Goal: Task Accomplishment & Management: Manage account settings

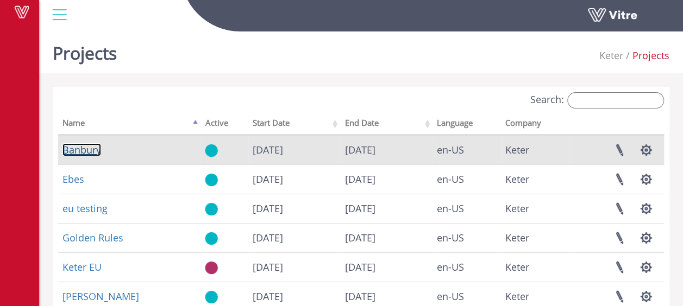
click at [81, 150] on link "Banbury" at bounding box center [81, 149] width 39 height 13
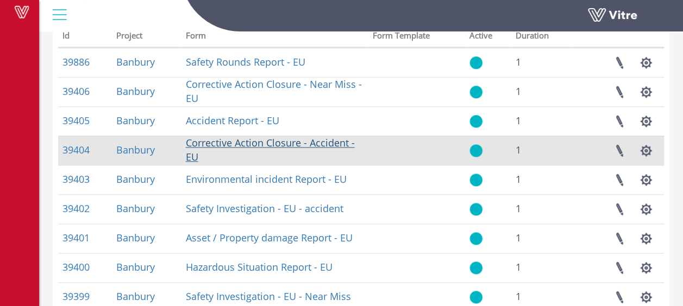
scroll to position [507, 0]
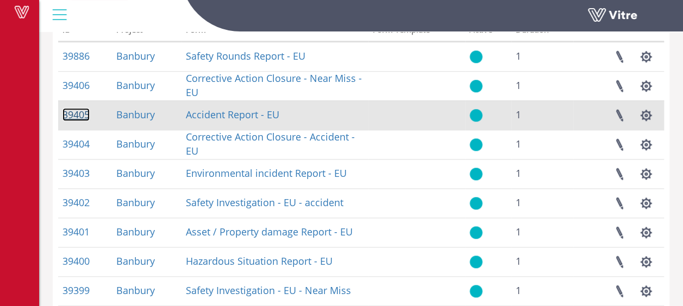
click at [75, 115] on link "39405" at bounding box center [75, 114] width 27 height 13
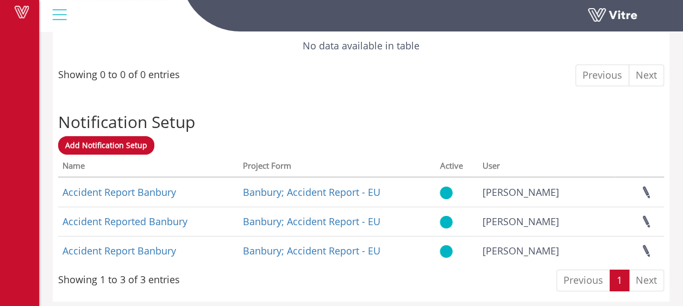
scroll to position [1745, 0]
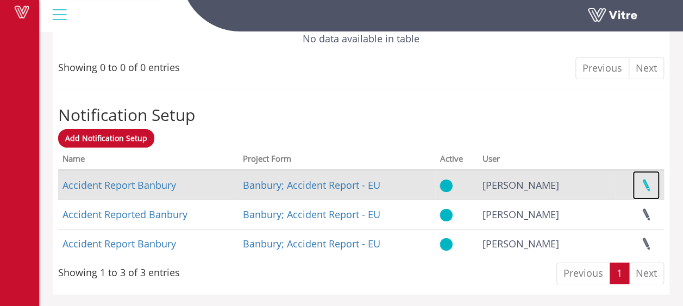
click at [648, 183] on link at bounding box center [645, 185] width 27 height 29
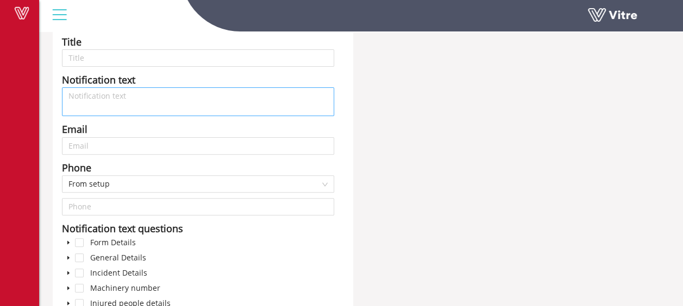
type input "Accident Report Banbury"
type textarea "This email is to notify you that an accident has been reported"
type input "robin.terry@keter.com"
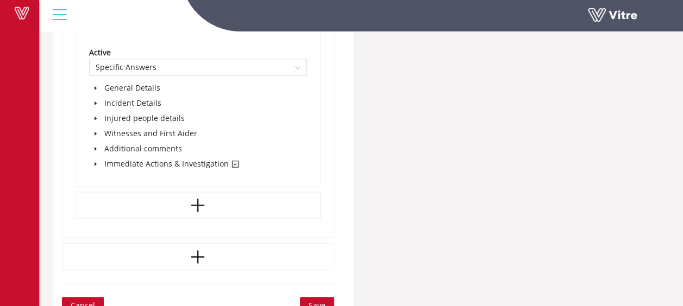
scroll to position [633, 0]
click at [94, 161] on icon "caret-down" at bounding box center [95, 163] width 2 height 4
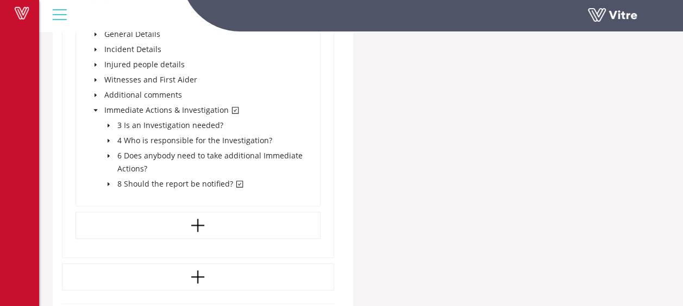
scroll to position [687, 0]
click at [109, 182] on icon "caret-down" at bounding box center [108, 182] width 5 height 5
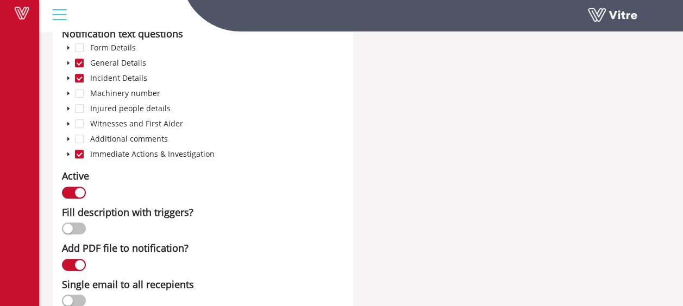
scroll to position [272, 0]
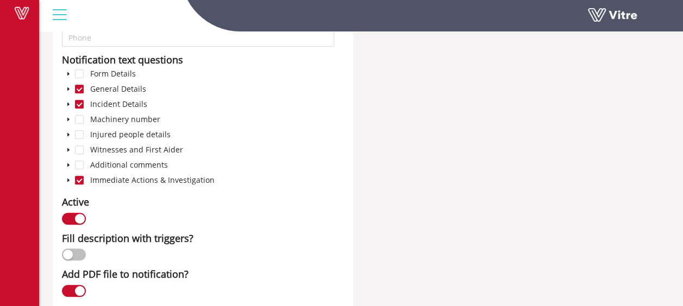
click at [67, 179] on icon "caret-down" at bounding box center [68, 180] width 5 height 5
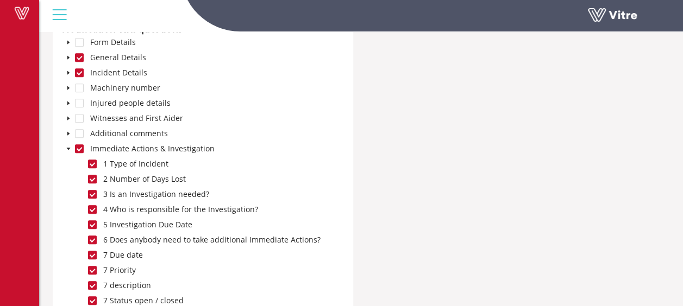
scroll to position [235, 0]
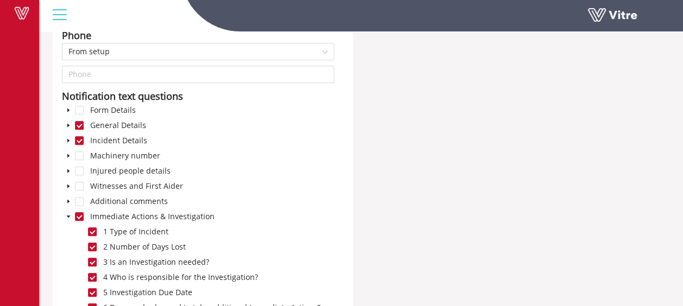
click at [69, 124] on icon "caret-down" at bounding box center [68, 126] width 2 height 4
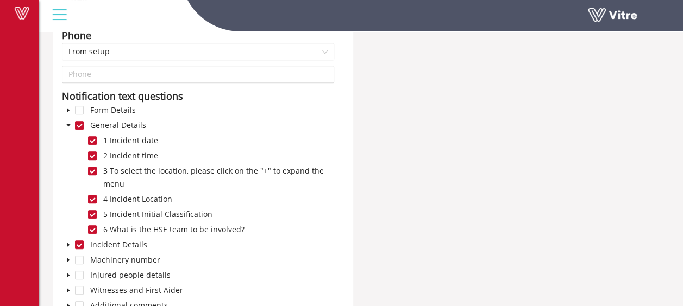
click at [69, 124] on icon "caret-down" at bounding box center [69, 125] width 4 height 2
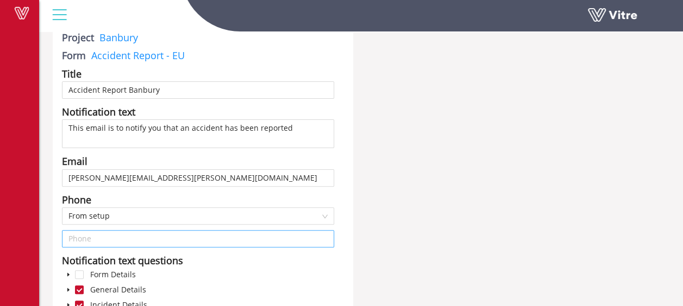
scroll to position [36, 0]
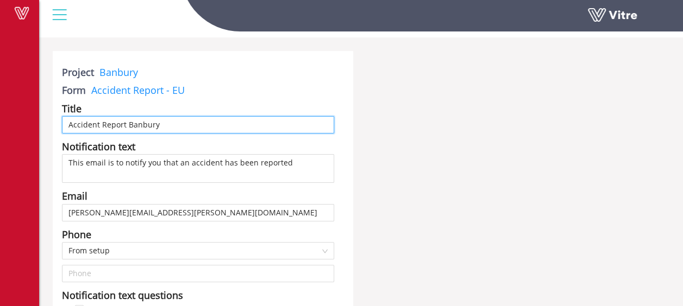
drag, startPoint x: 161, startPoint y: 124, endPoint x: 62, endPoint y: 123, distance: 98.3
click at [62, 123] on input "Accident Report Banbury" at bounding box center [198, 124] width 272 height 17
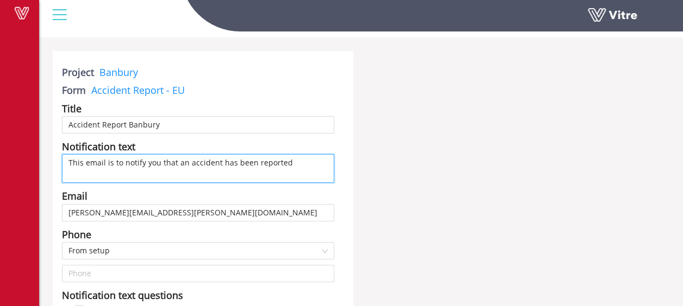
drag, startPoint x: 292, startPoint y: 163, endPoint x: 66, endPoint y: 163, distance: 225.9
click at [66, 163] on textarea "This email is to notify you that an accident has been reported" at bounding box center [198, 168] width 272 height 29
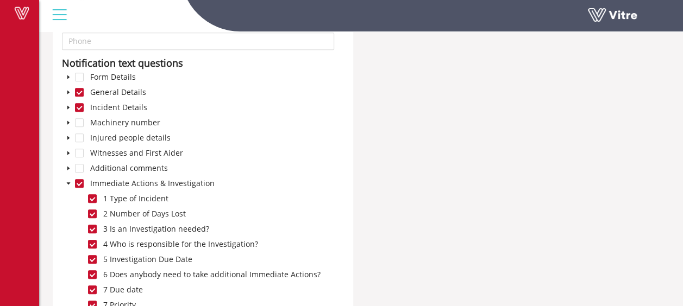
scroll to position [272, 0]
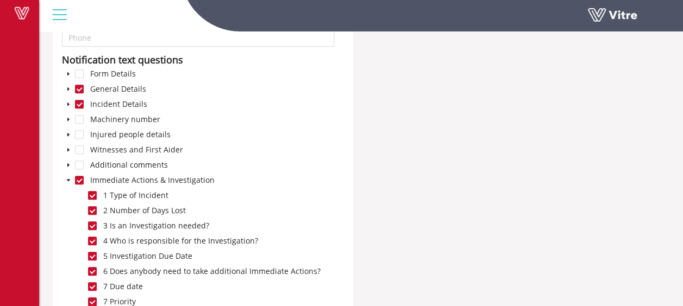
click at [68, 180] on icon "caret-down" at bounding box center [69, 180] width 4 height 2
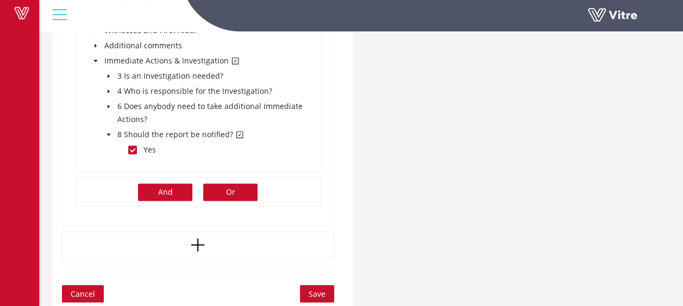
scroll to position [734, 0]
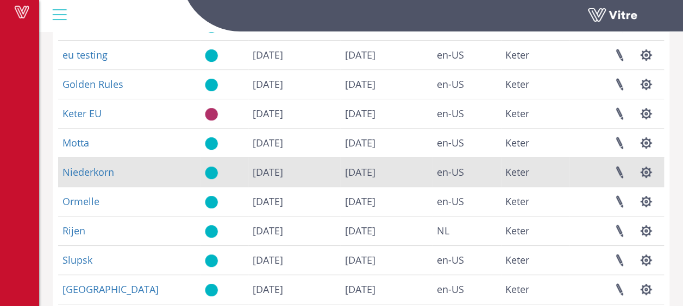
scroll to position [163, 0]
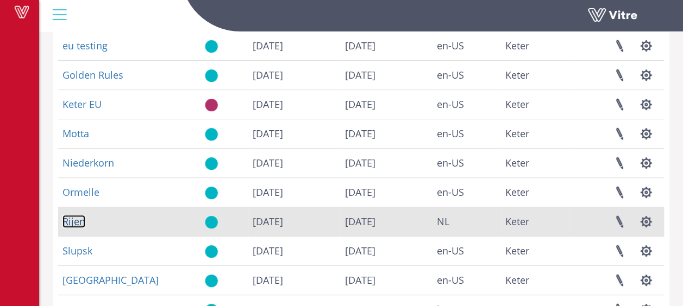
click at [73, 223] on link "Rijen" at bounding box center [73, 221] width 23 height 13
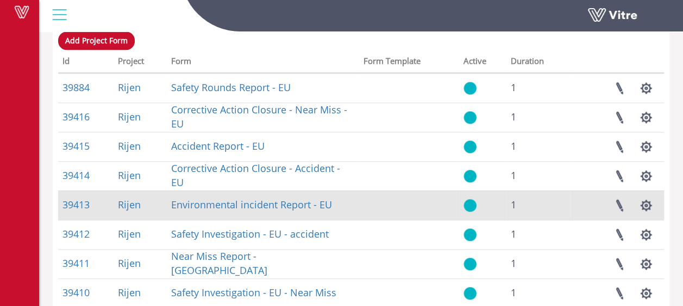
scroll to position [507, 0]
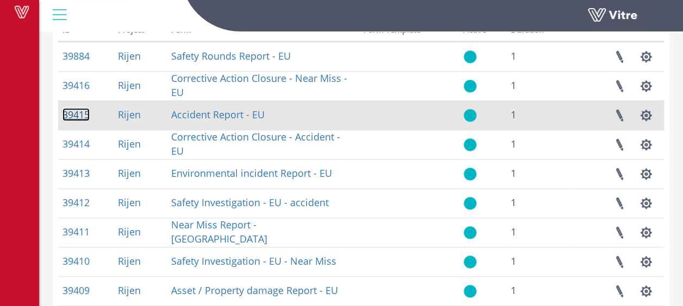
click at [76, 114] on link "39415" at bounding box center [75, 114] width 27 height 13
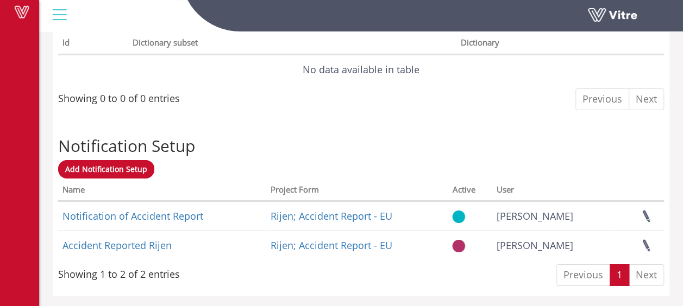
scroll to position [1715, 0]
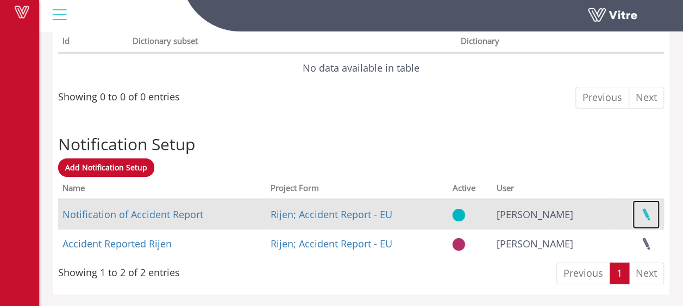
click at [648, 215] on link at bounding box center [645, 214] width 27 height 29
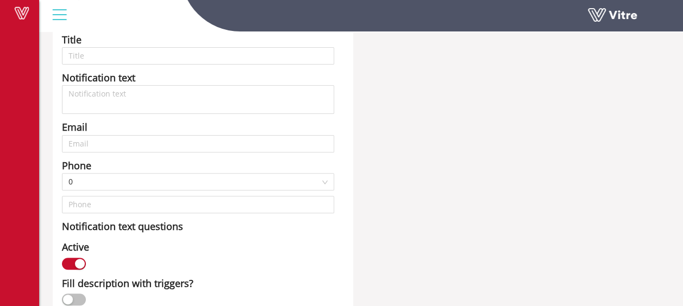
type input "Notification of Accident Report"
type input "rik.feyen@keter.com; careers.nl@keter.com; liesbeth.polman@keter.com; mathijs.v…"
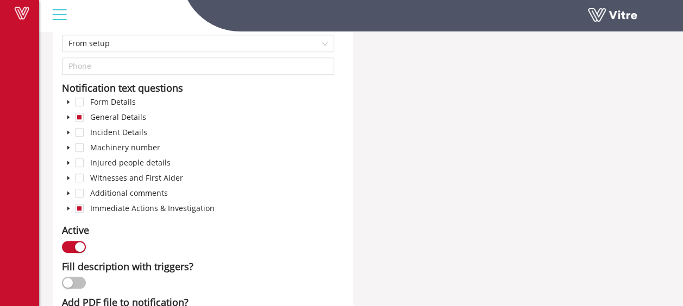
scroll to position [253, 0]
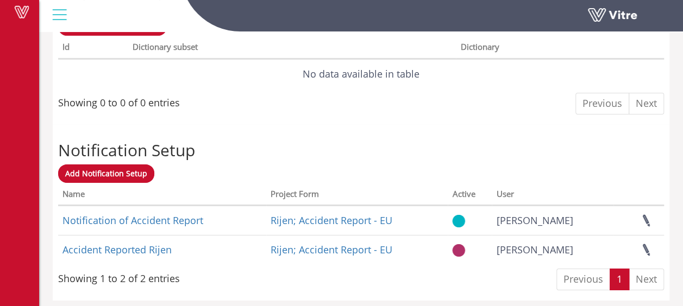
scroll to position [1715, 0]
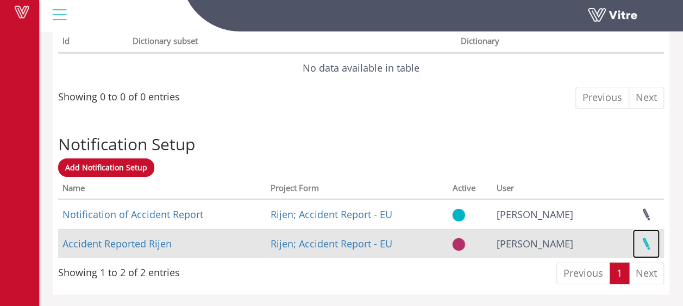
click at [647, 243] on link at bounding box center [645, 244] width 27 height 29
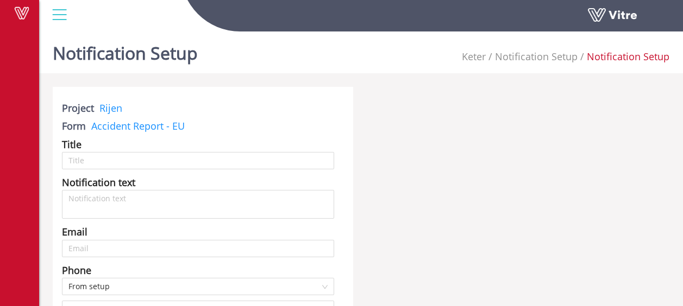
type input "Accident Reported Rijen"
type input "[PERSON_NAME][EMAIL_ADDRESS][DOMAIN_NAME]"
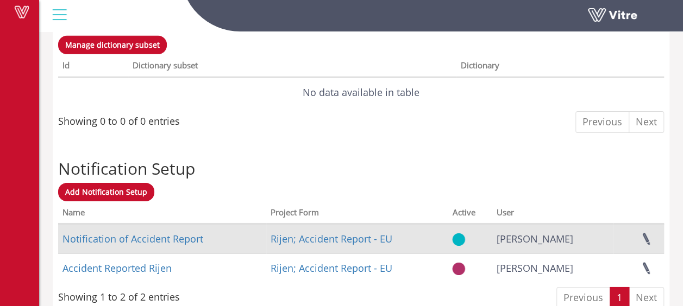
scroll to position [1715, 0]
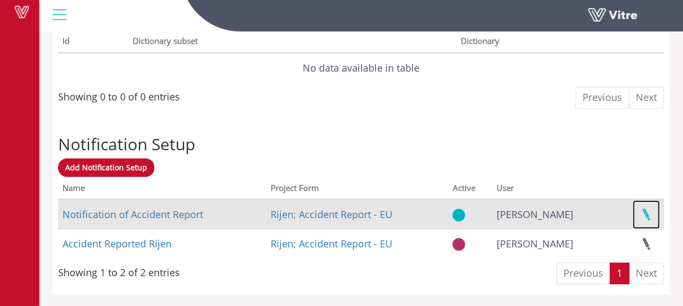
click at [646, 212] on link at bounding box center [645, 214] width 27 height 29
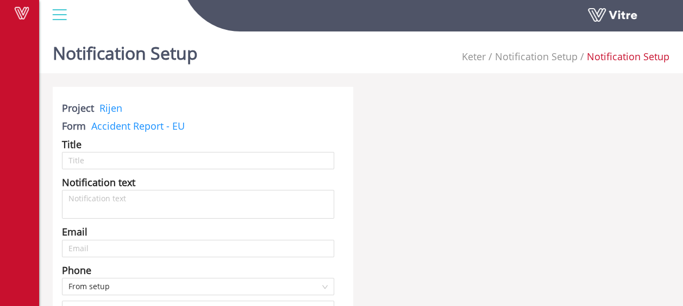
type input "Notification of Accident Report"
type input "[EMAIL_ADDRESS][PERSON_NAME][DOMAIN_NAME]; [DOMAIN_NAME][EMAIL_ADDRESS][DOMAIN_…"
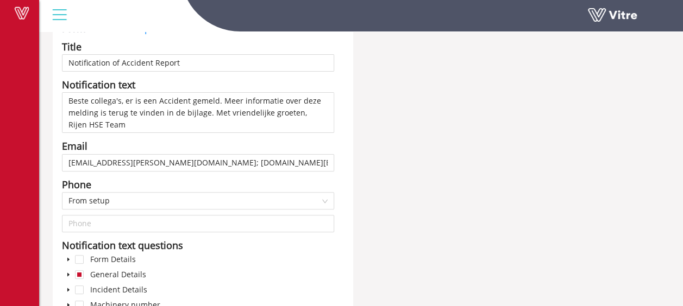
scroll to position [90, 0]
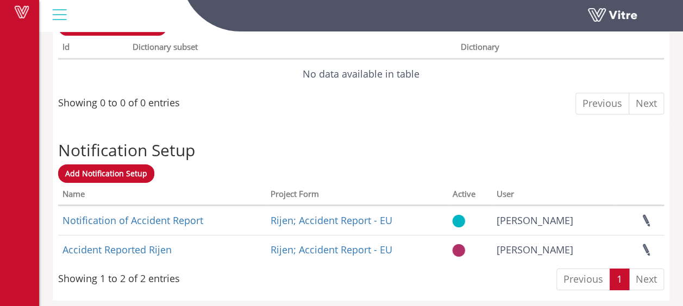
scroll to position [1715, 0]
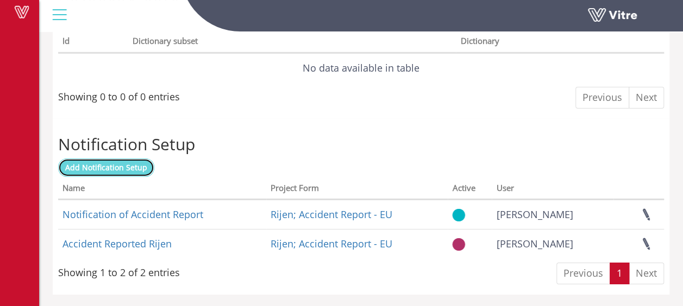
click at [109, 166] on span "Add Notification Setup" at bounding box center [106, 167] width 82 height 10
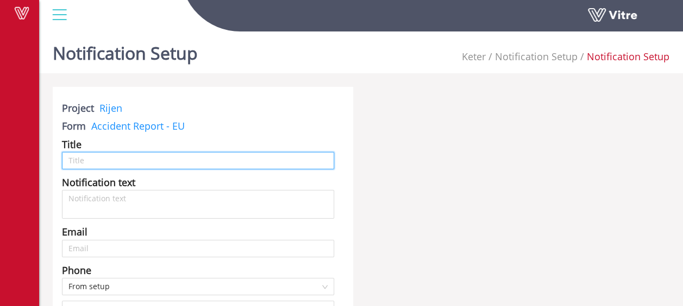
click at [92, 165] on input "text" at bounding box center [198, 160] width 272 height 17
paste input "Accident Report Banbury"
type input "Accident Report Rijen"
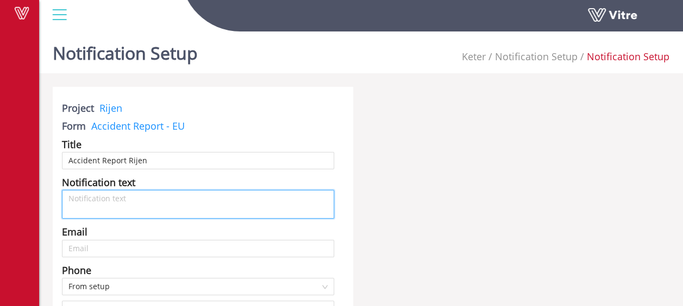
click at [123, 195] on textarea at bounding box center [198, 204] width 272 height 29
paste textarea "This email is to notify you that an accident has been reported"
type textarea "This email is to notify you that an accident has been reported"
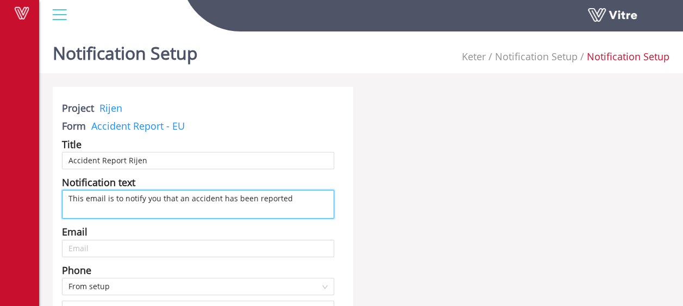
type textarea "This email is to notify you that an accident has been reported"
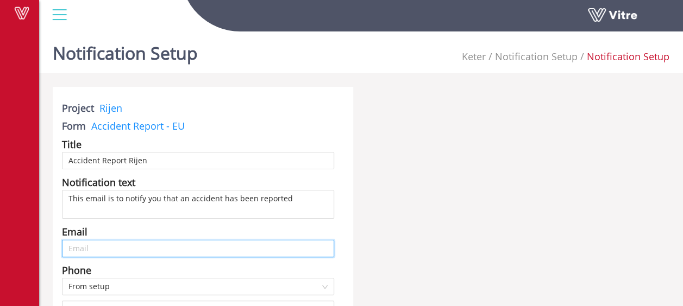
click at [109, 249] on input "text" at bounding box center [198, 248] width 272 height 17
paste input "martijn.vanroosmalen@keter.com"
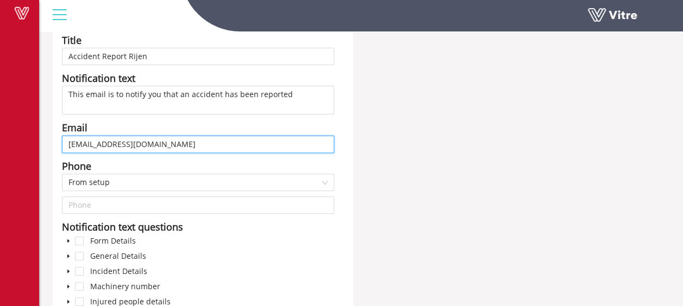
scroll to position [109, 0]
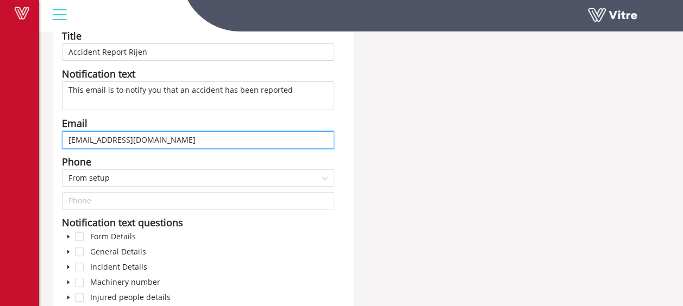
type input "martijn.vanroosmalen@keter.com"
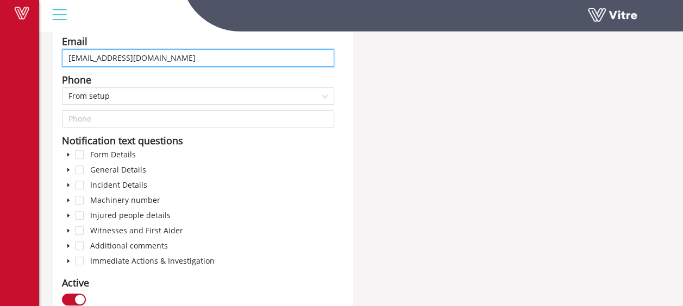
scroll to position [199, 0]
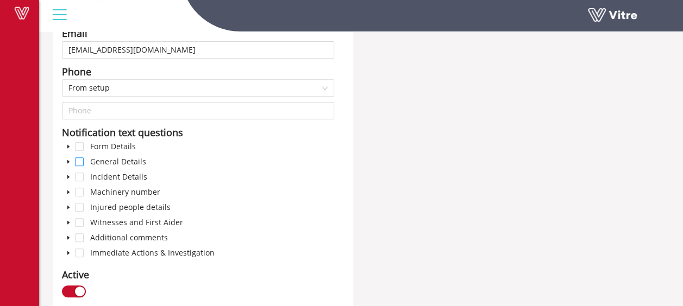
click at [77, 162] on span at bounding box center [79, 161] width 9 height 9
click at [77, 175] on span at bounding box center [79, 177] width 9 height 9
click at [76, 253] on span at bounding box center [79, 253] width 9 height 9
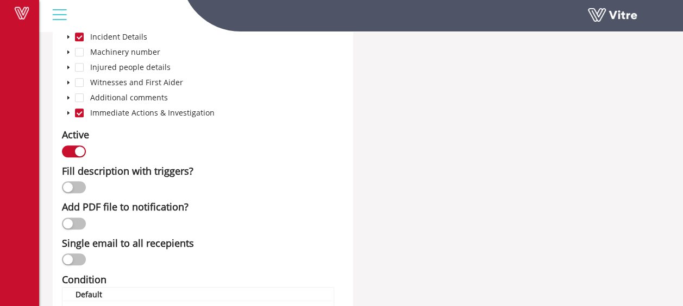
scroll to position [380, 0]
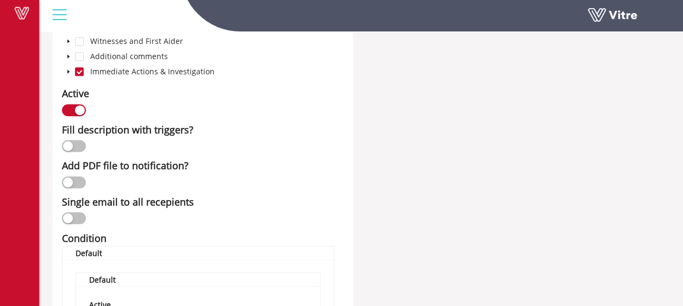
click at [73, 181] on button "button" at bounding box center [74, 182] width 24 height 12
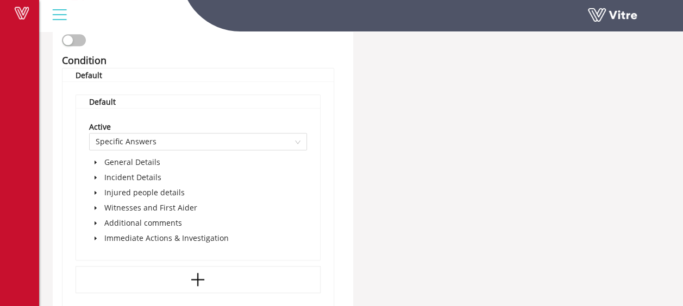
scroll to position [579, 0]
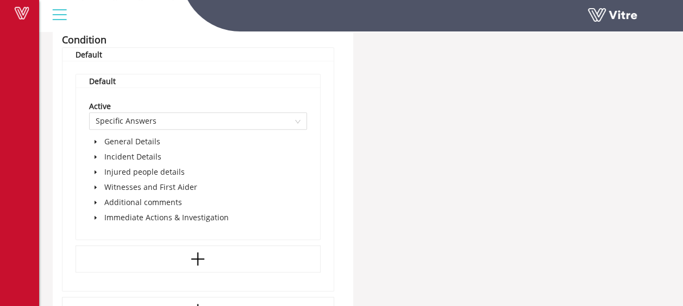
click at [93, 216] on icon "caret-down" at bounding box center [95, 217] width 5 height 5
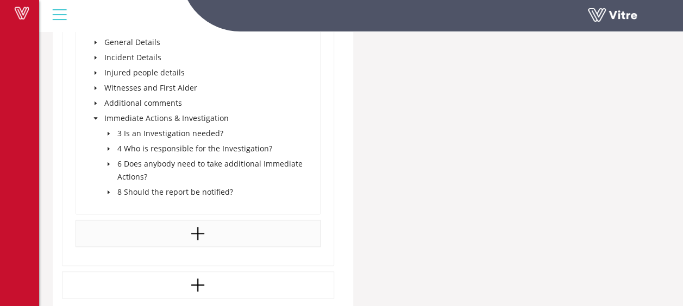
scroll to position [687, 0]
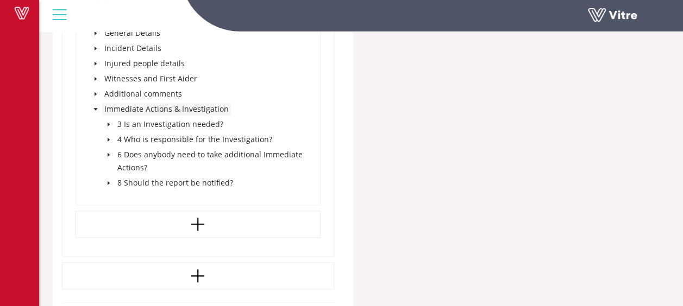
click at [220, 109] on span "Immediate Actions & Investigation" at bounding box center [166, 109] width 124 height 10
click at [110, 181] on icon "caret-down" at bounding box center [108, 182] width 5 height 5
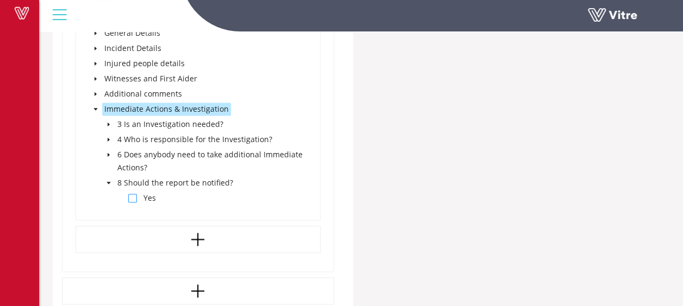
click at [134, 197] on span at bounding box center [132, 198] width 9 height 9
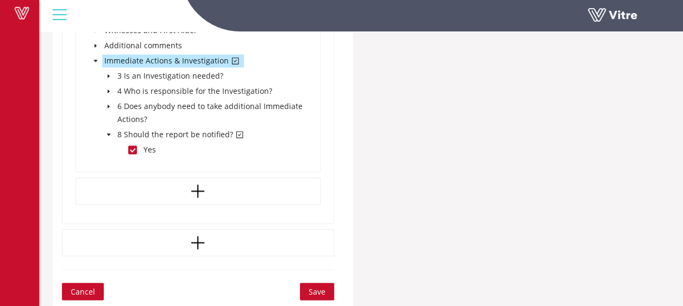
scroll to position [734, 0]
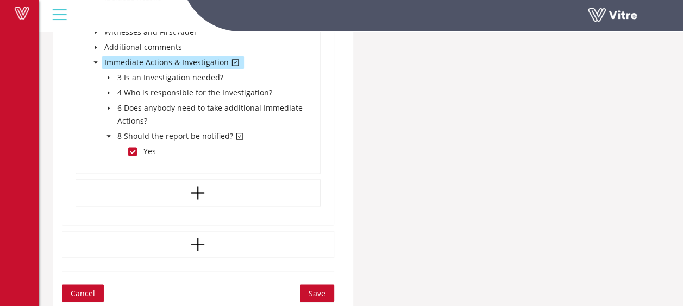
click at [315, 292] on span "Save" at bounding box center [316, 293] width 17 height 12
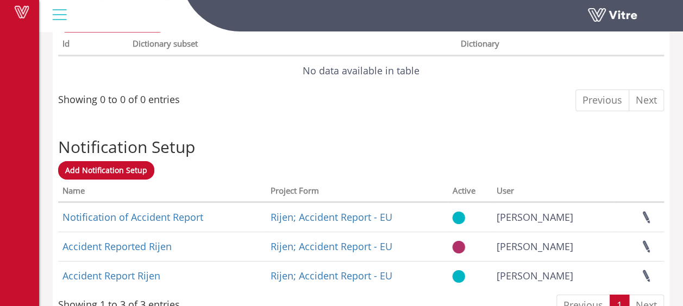
scroll to position [1745, 0]
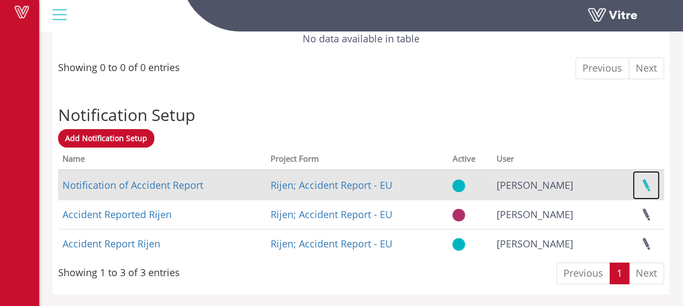
click at [648, 185] on link at bounding box center [645, 185] width 27 height 29
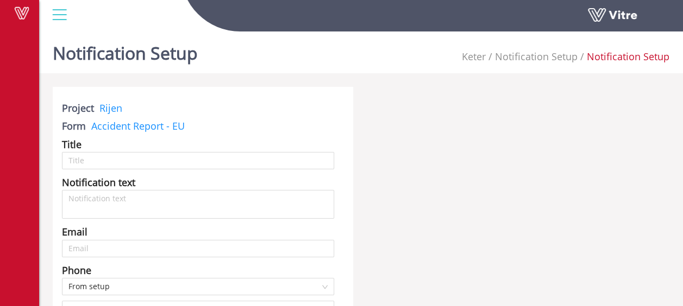
type input "Notification of Accident Report"
type input "[EMAIL_ADDRESS][PERSON_NAME][DOMAIN_NAME]; [DOMAIN_NAME][EMAIL_ADDRESS][DOMAIN_…"
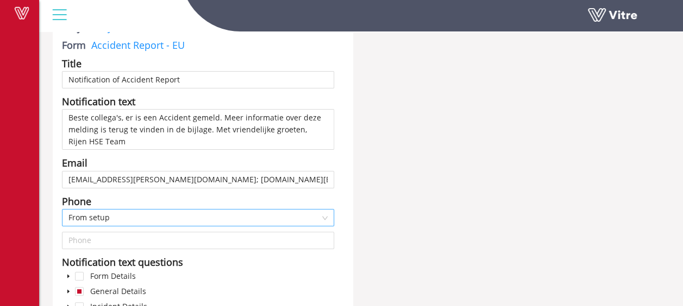
scroll to position [72, 0]
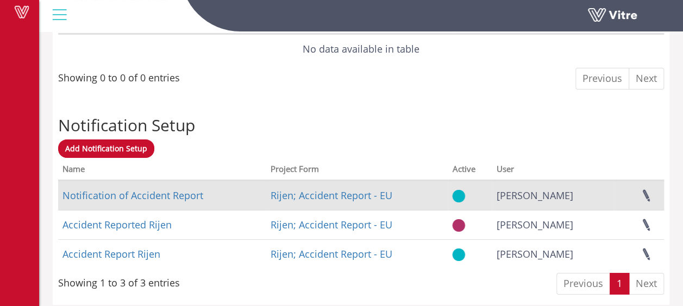
scroll to position [1745, 0]
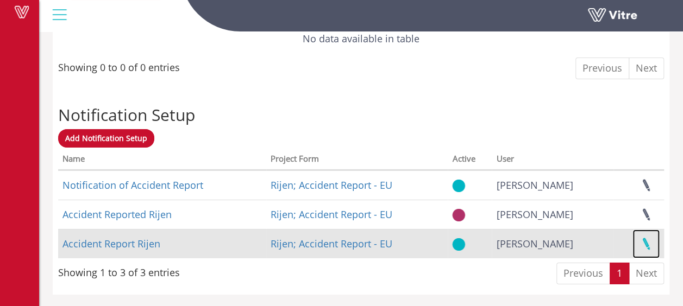
click at [642, 243] on link at bounding box center [645, 244] width 27 height 29
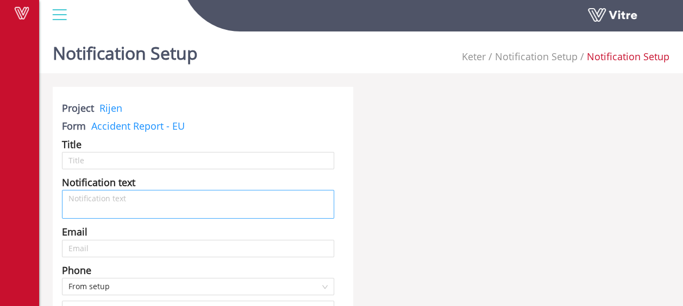
type input "Accident Report Rijen"
type input "[EMAIL_ADDRESS][DOMAIN_NAME]"
